Goal: Task Accomplishment & Management: Manage account settings

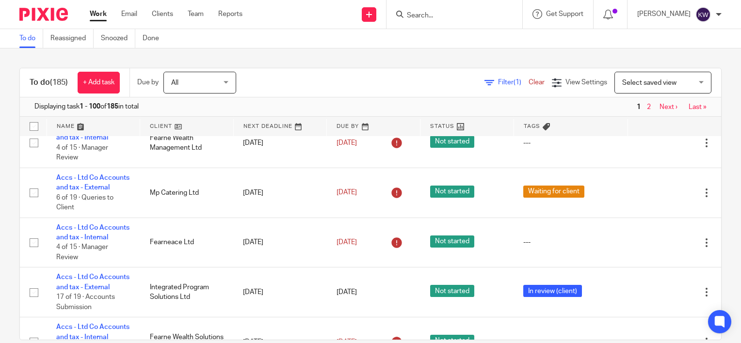
scroll to position [1104, 0]
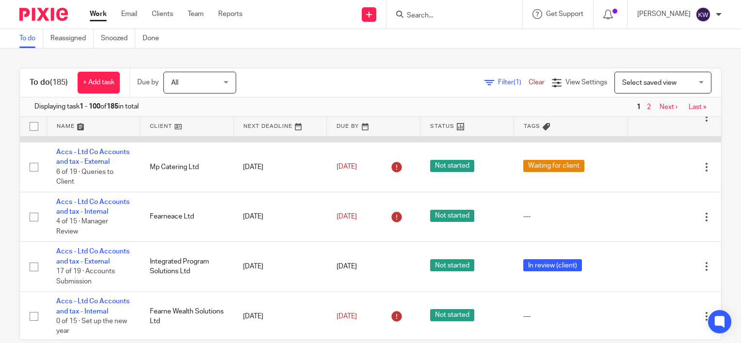
click at [91, 143] on td "Accs - Ltd Co Accounts and tax - Internal 4 of 15 · Manager Review" at bounding box center [94, 118] width 94 height 50
click at [104, 115] on link "Accs - Ltd Co Accounts and tax - Internal" at bounding box center [92, 107] width 73 height 16
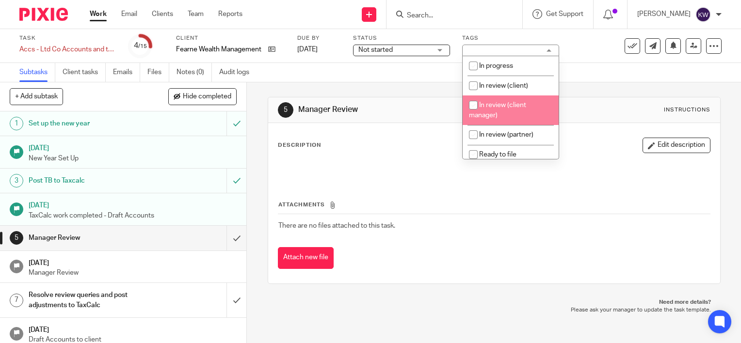
click at [504, 109] on span "In review (client manager)" at bounding box center [497, 110] width 57 height 17
checkbox input "true"
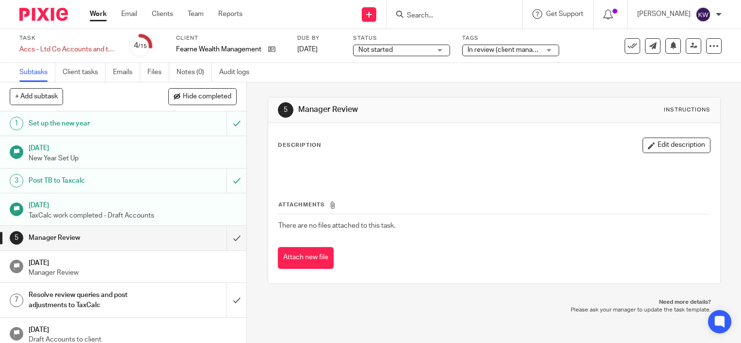
click at [97, 11] on link "Work" at bounding box center [98, 14] width 17 height 10
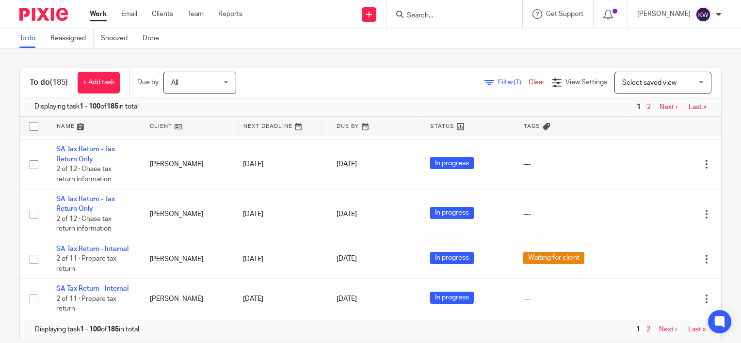
scroll to position [4881, 0]
click at [660, 106] on link "Next ›" at bounding box center [669, 107] width 18 height 7
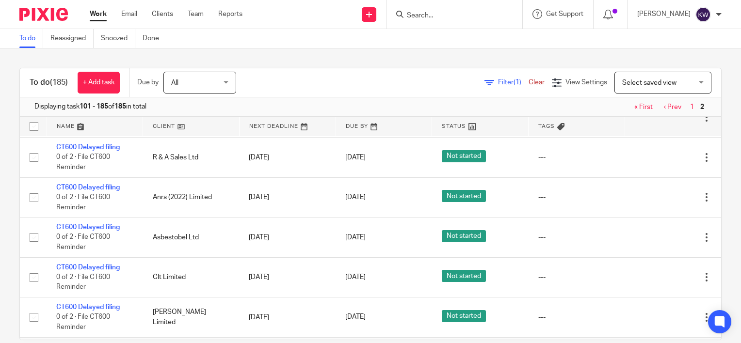
scroll to position [3546, 0]
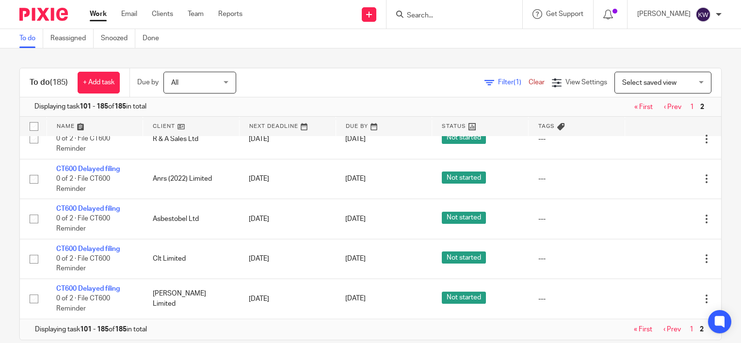
click at [634, 104] on link "« First" at bounding box center [643, 107] width 18 height 7
